Goal: Task Accomplishment & Management: Use online tool/utility

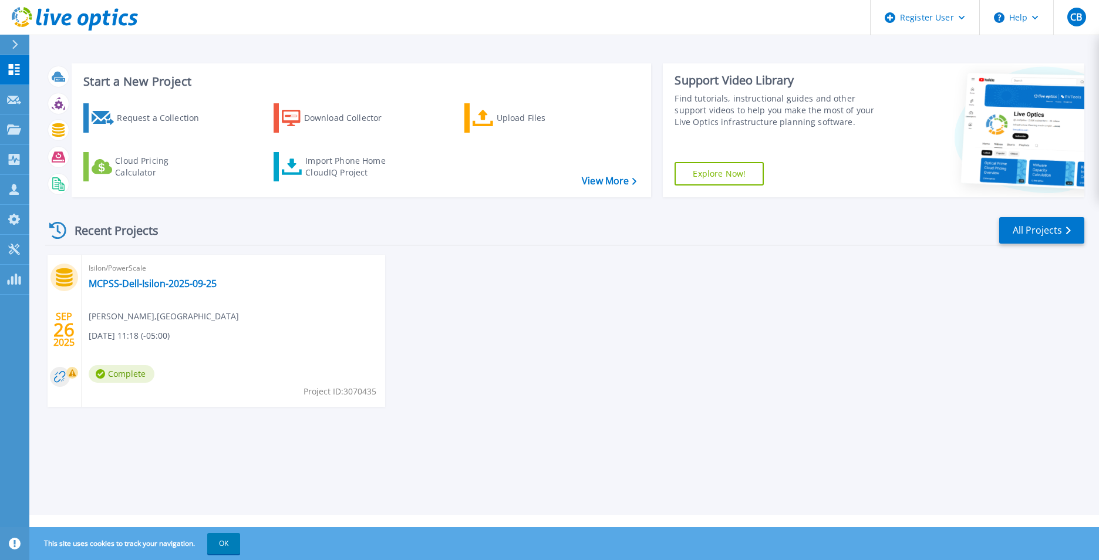
click at [17, 42] on icon at bounding box center [15, 44] width 6 height 9
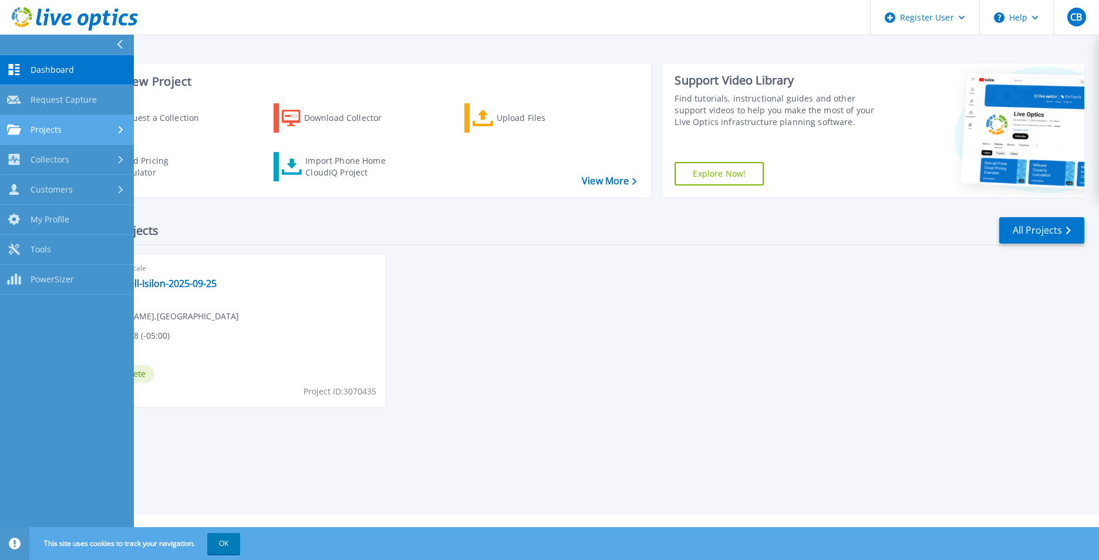
click at [119, 128] on icon at bounding box center [121, 130] width 5 height 8
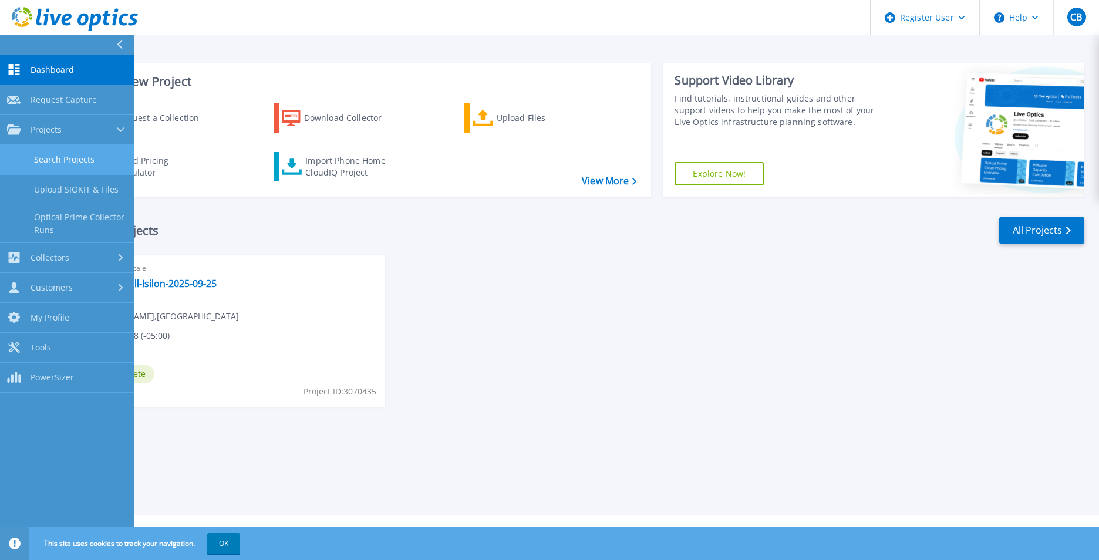
click at [79, 156] on link "Search Projects" at bounding box center [67, 160] width 134 height 30
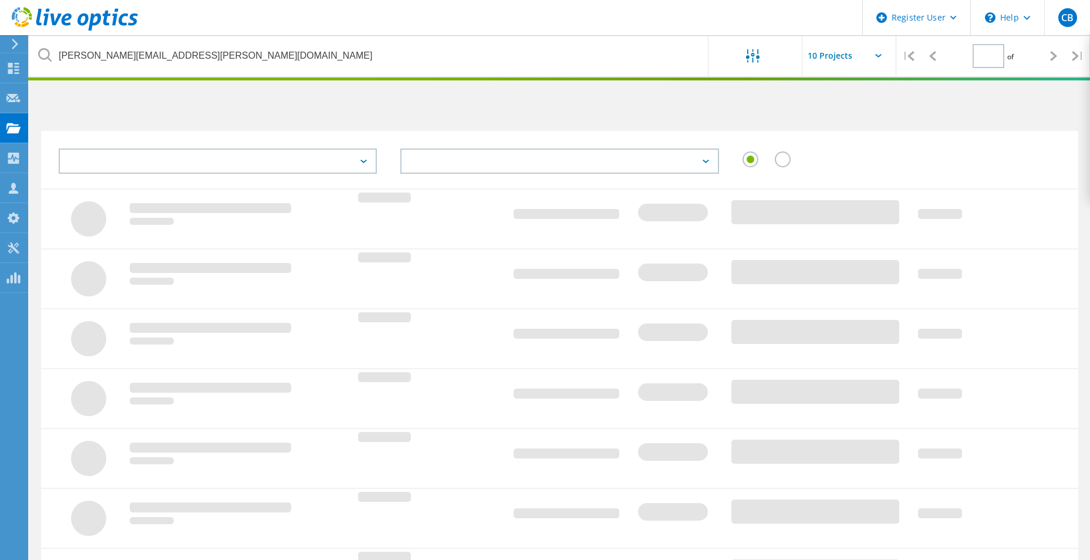
type input "1"
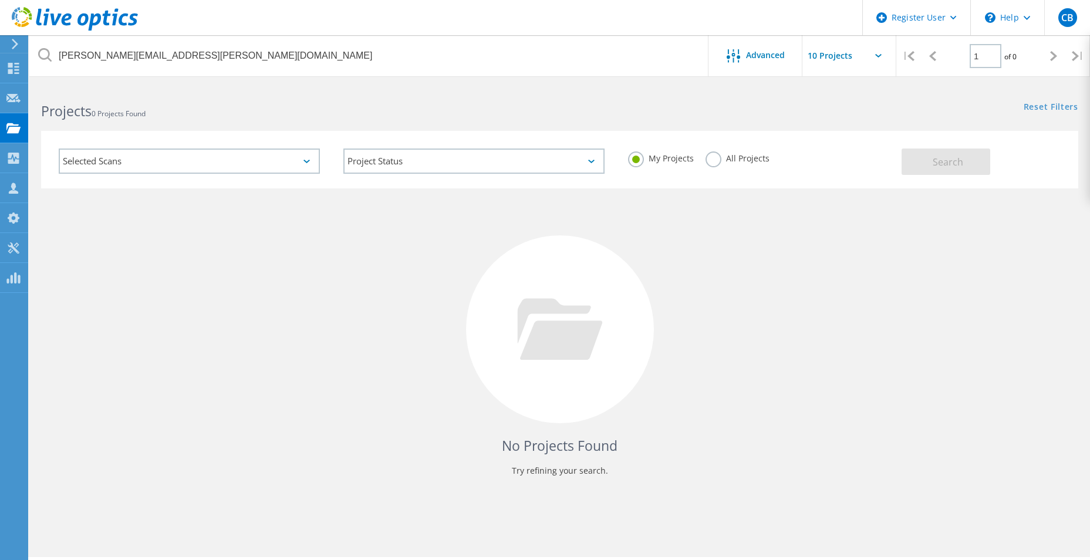
click at [708, 157] on label "All Projects" at bounding box center [737, 156] width 64 height 11
click at [0, 0] on input "All Projects" at bounding box center [0, 0] width 0 height 0
click at [934, 156] on span "Search" at bounding box center [948, 162] width 31 height 13
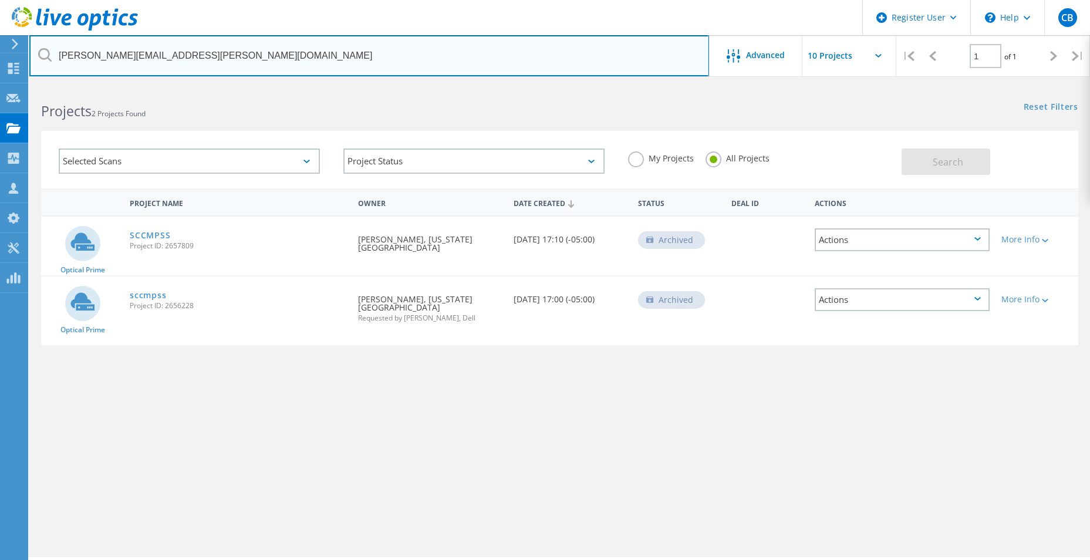
drag, startPoint x: 182, startPoint y: 58, endPoint x: 33, endPoint y: 50, distance: 148.7
click at [33, 50] on input "[PERSON_NAME][EMAIL_ADDRESS][PERSON_NAME][DOMAIN_NAME]" at bounding box center [369, 55] width 680 height 41
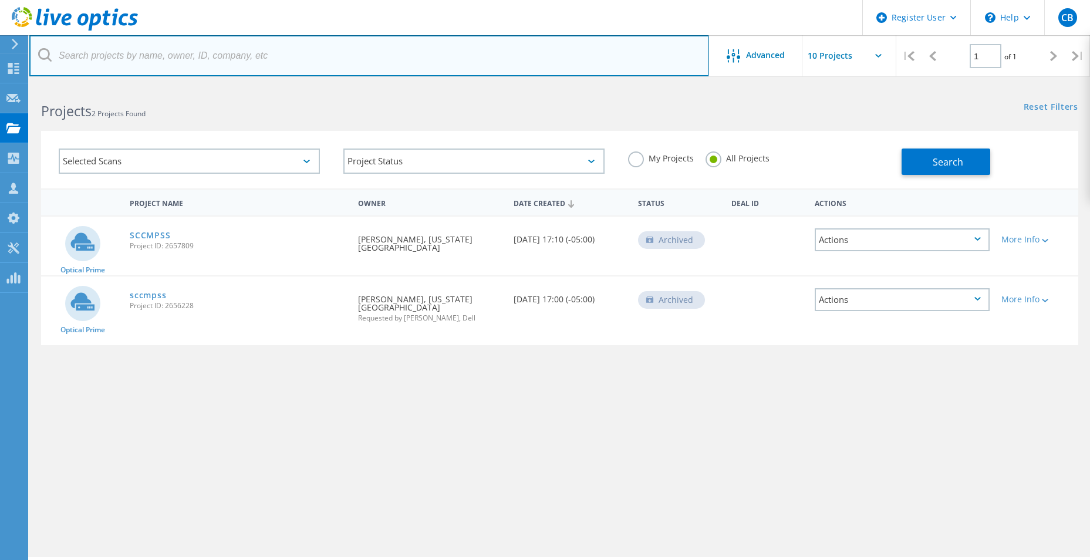
paste input "[PERSON_NAME][EMAIL_ADDRESS][PERSON_NAME][DOMAIN_NAME]"
type input "[PERSON_NAME][EMAIL_ADDRESS][PERSON_NAME][DOMAIN_NAME]"
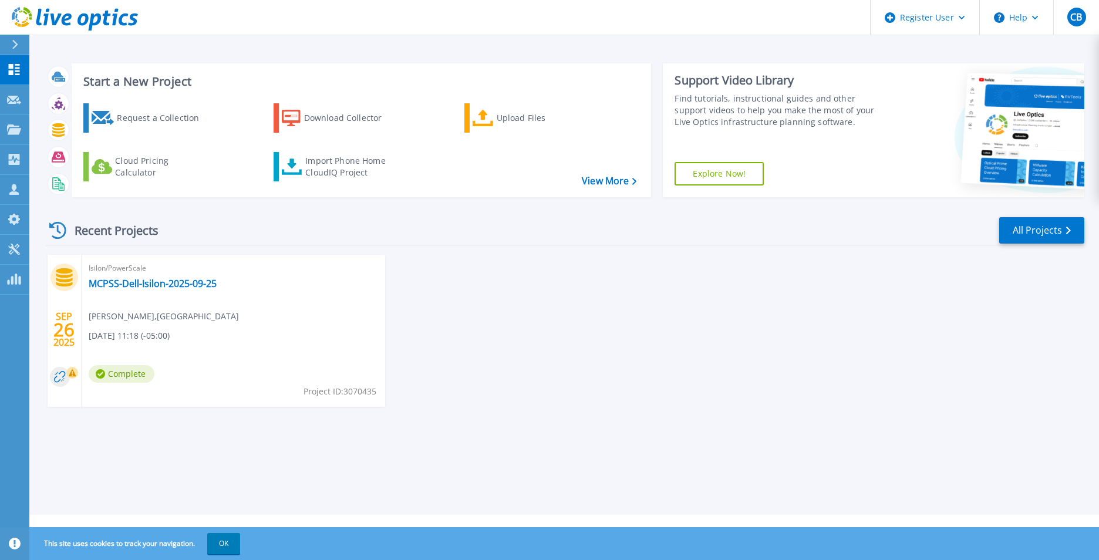
click at [14, 45] on icon at bounding box center [15, 44] width 6 height 9
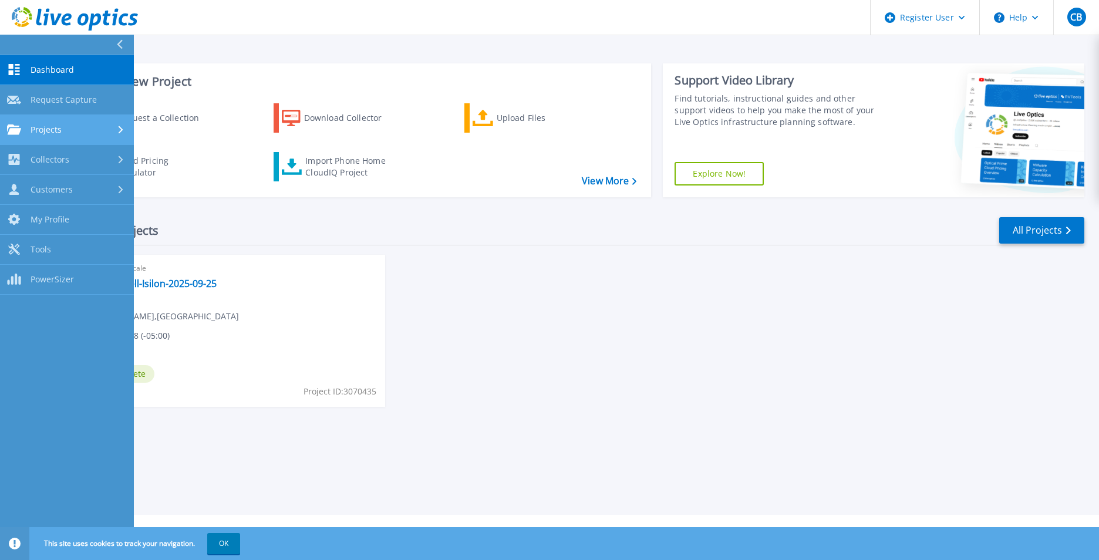
click at [64, 124] on div "Projects" at bounding box center [67, 129] width 120 height 11
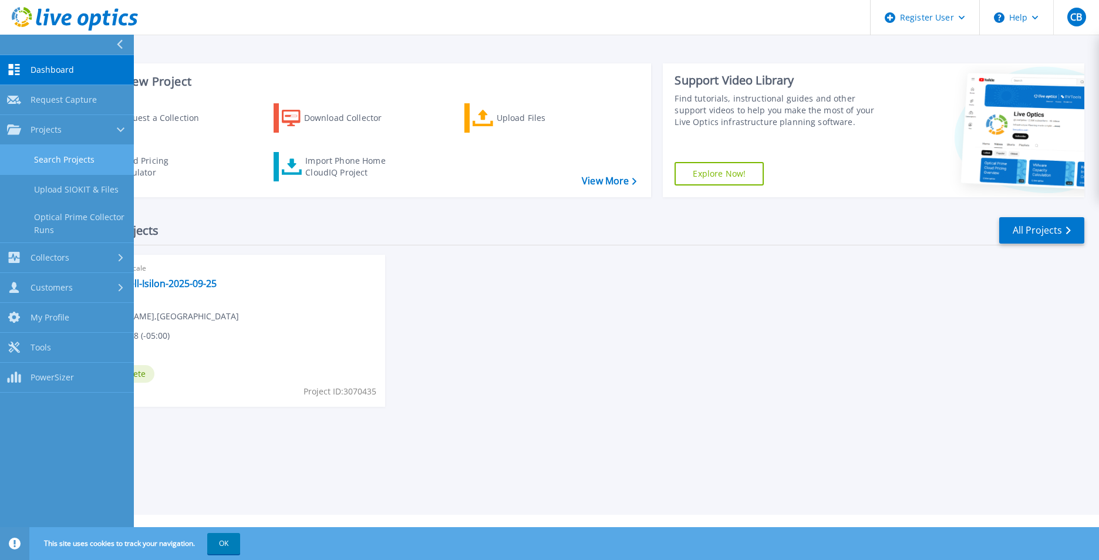
click at [103, 164] on link "Search Projects" at bounding box center [67, 160] width 134 height 30
